Goal: Entertainment & Leisure: Consume media (video, audio)

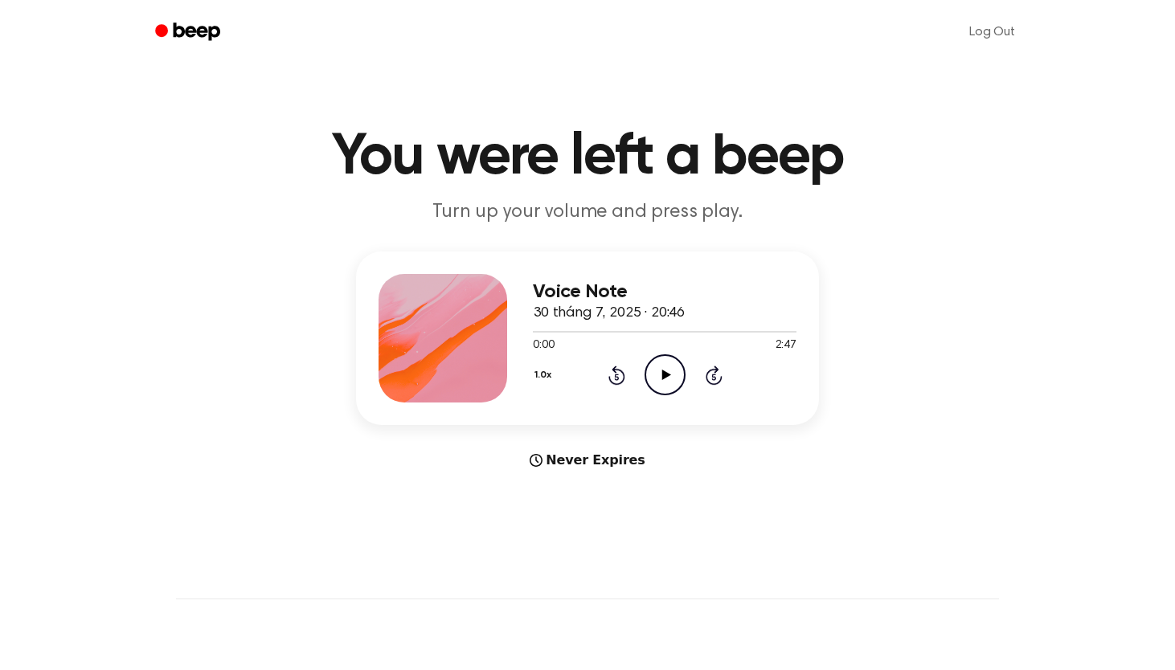
click at [653, 380] on icon "Play Audio" at bounding box center [664, 374] width 41 height 41
click at [654, 378] on icon "Play Audio" at bounding box center [664, 374] width 41 height 41
click at [648, 372] on icon "Play Audio" at bounding box center [664, 374] width 41 height 41
click at [648, 372] on icon "Pause Audio" at bounding box center [664, 374] width 41 height 41
click at [648, 372] on icon "Play Audio" at bounding box center [664, 374] width 41 height 41
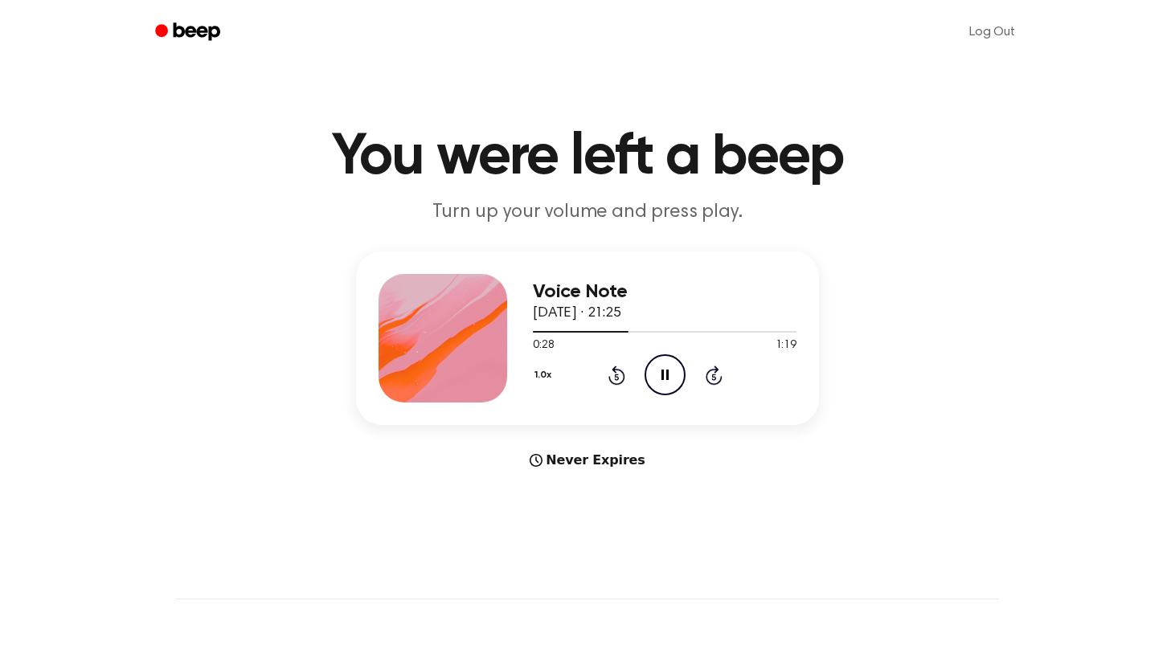
click at [648, 372] on icon "Pause Audio" at bounding box center [664, 374] width 41 height 41
click at [648, 373] on icon "Play Audio" at bounding box center [664, 374] width 41 height 41
